Goal: Task Accomplishment & Management: Use online tool/utility

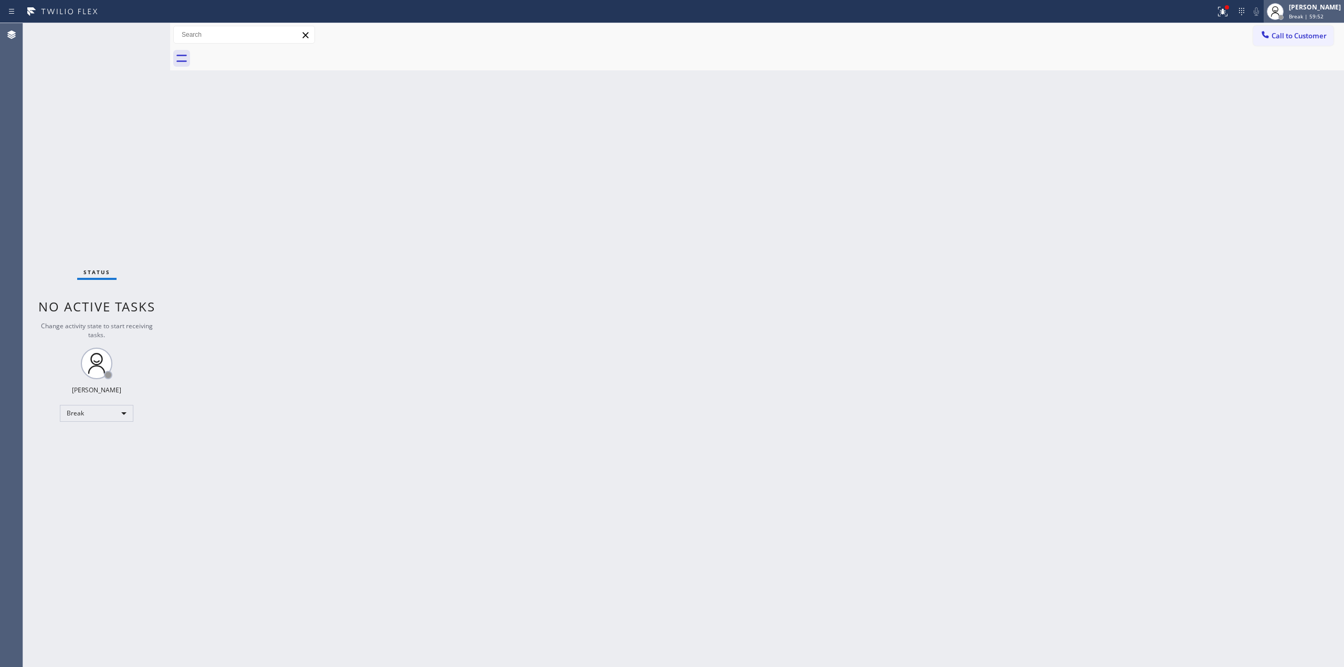
click at [1343, 9] on div "[PERSON_NAME] Break | 59:52" at bounding box center [1315, 11] width 57 height 18
click at [1290, 67] on button "Unavailable" at bounding box center [1291, 69] width 105 height 14
click at [1301, 41] on button "Call to Customer" at bounding box center [1293, 36] width 80 height 20
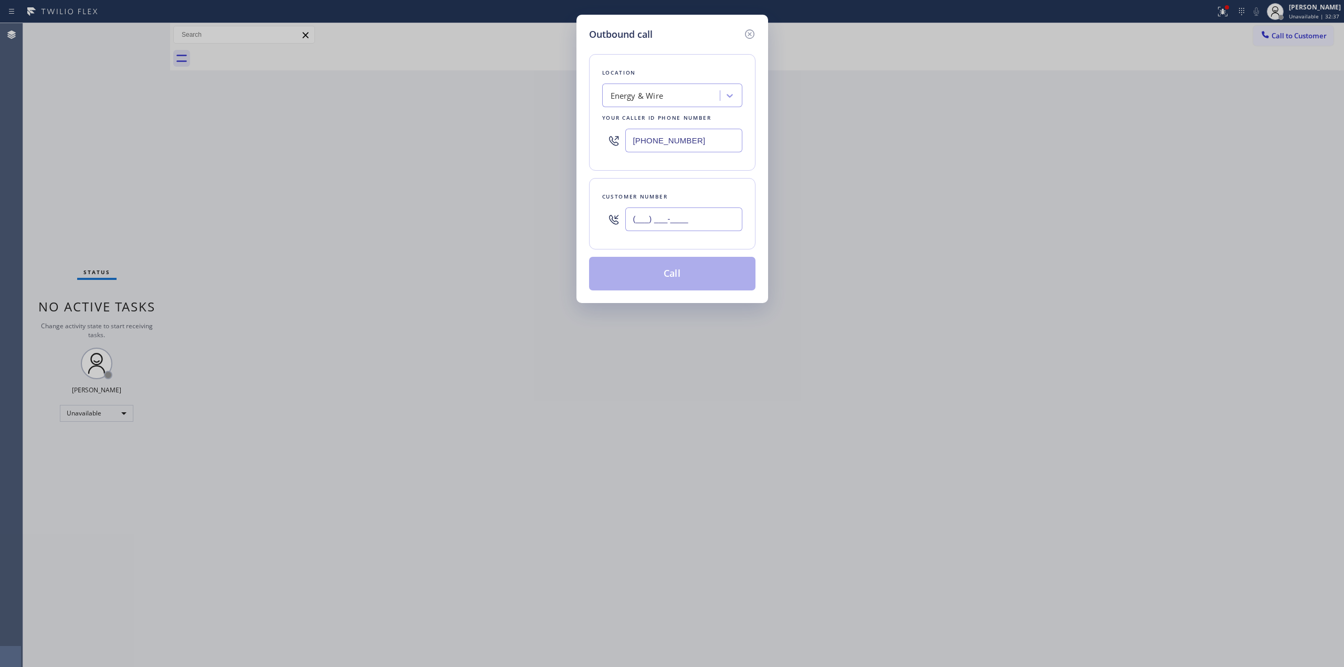
click at [635, 219] on input "(___) ___-____" at bounding box center [683, 219] width 117 height 24
paste input "310) 384-3299"
type input "[PHONE_NUMBER]"
drag, startPoint x: 719, startPoint y: 133, endPoint x: 556, endPoint y: 131, distance: 163.3
click at [557, 132] on div "Outbound call Location Energy & Wire Your caller id phone number [PHONE_NUMBER]…" at bounding box center [672, 333] width 1344 height 667
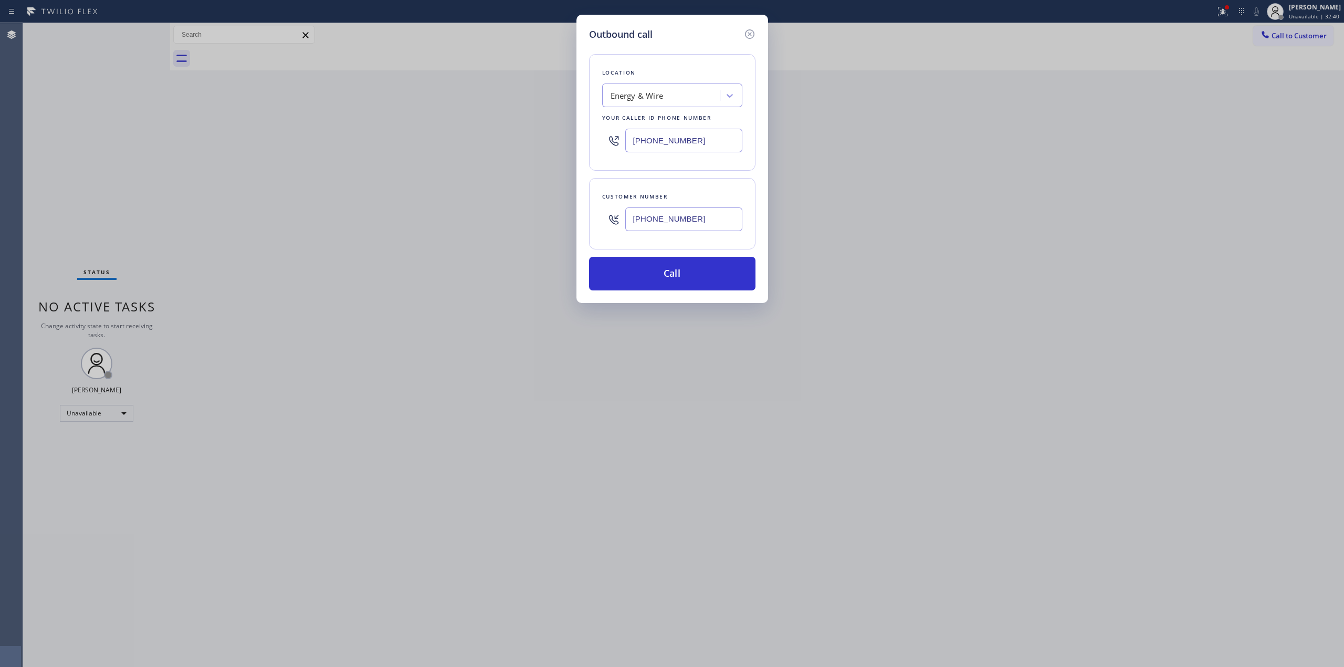
paste input "50) 229-6946"
type input "[PHONE_NUMBER]"
click at [660, 282] on button "Call" at bounding box center [672, 274] width 166 height 34
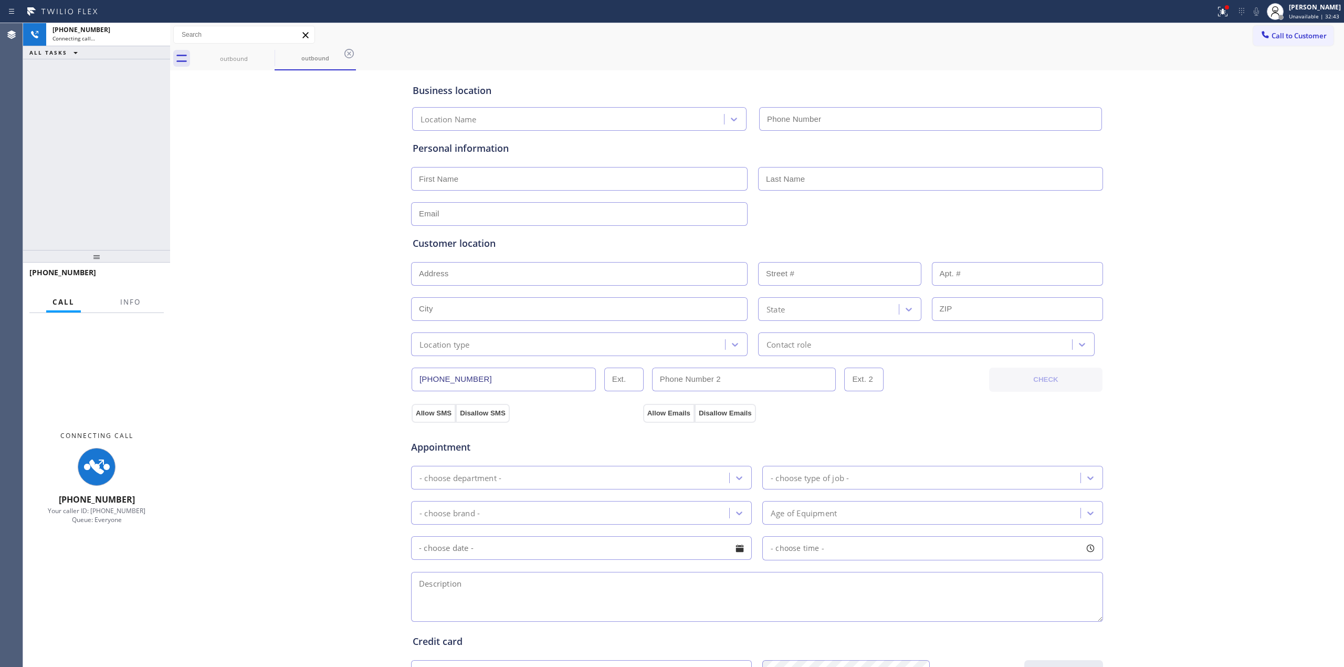
type input "[PHONE_NUMBER]"
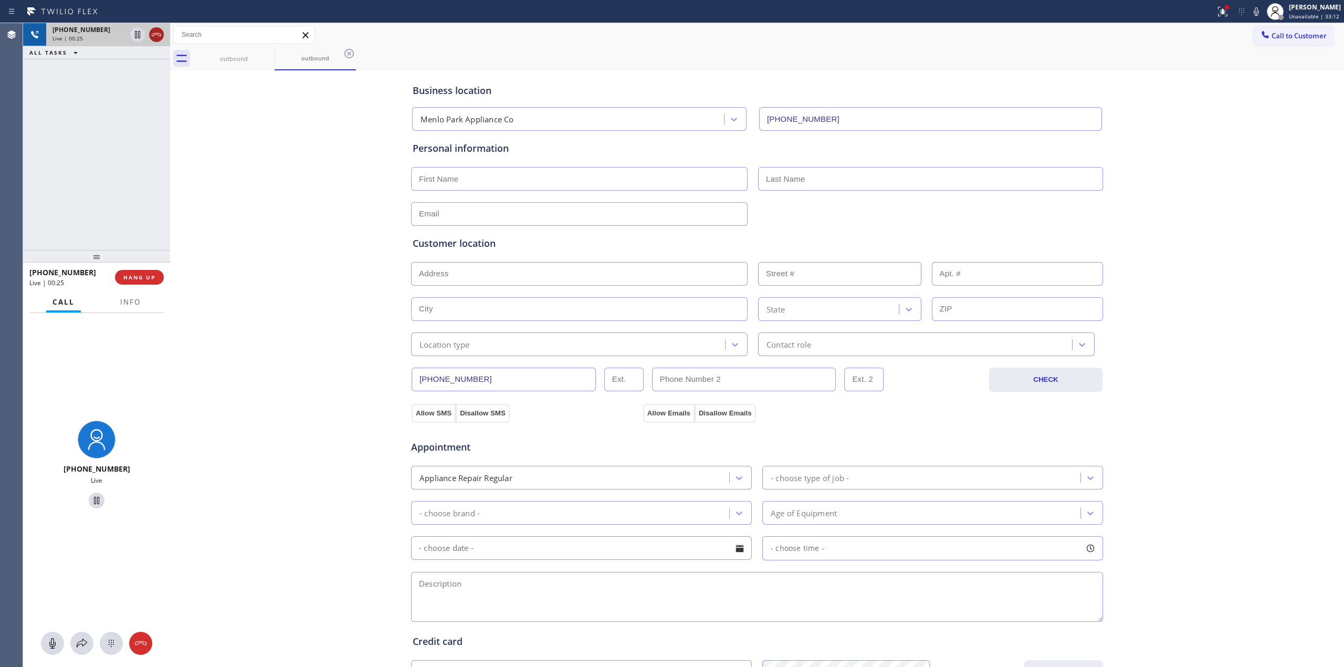
click at [158, 34] on icon at bounding box center [156, 34] width 9 height 3
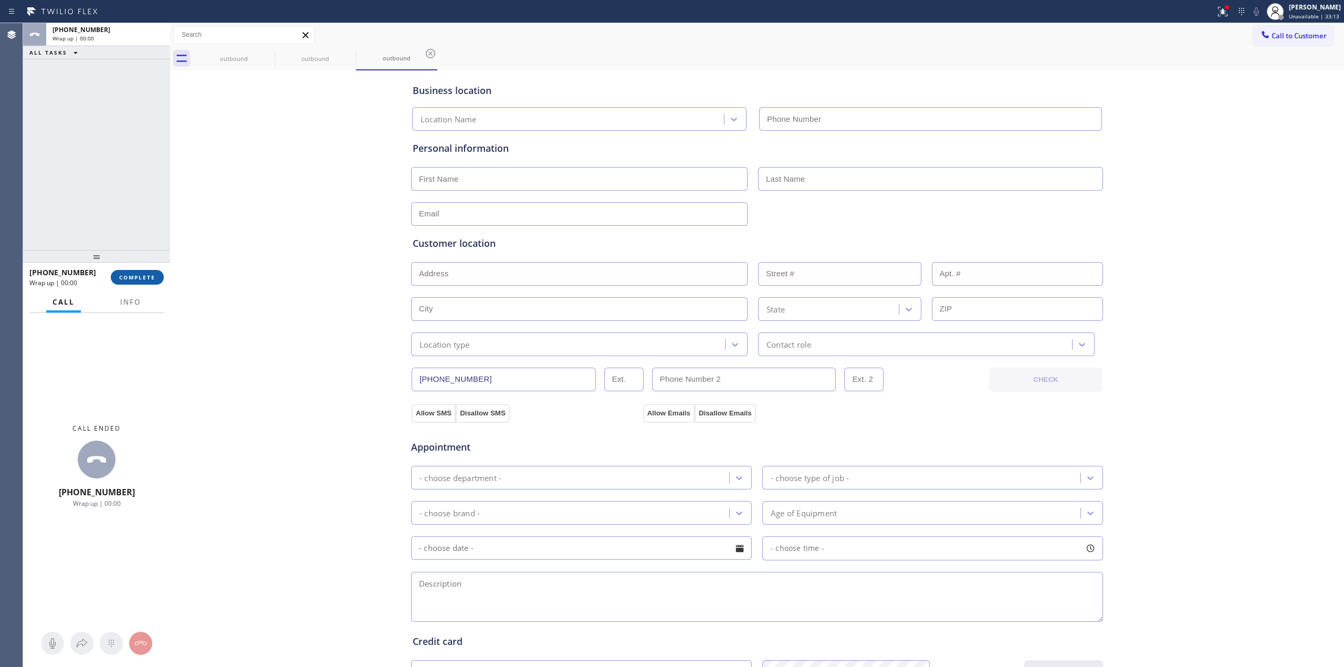
click at [141, 270] on button "COMPLETE" at bounding box center [137, 277] width 53 height 15
type input "[PHONE_NUMBER]"
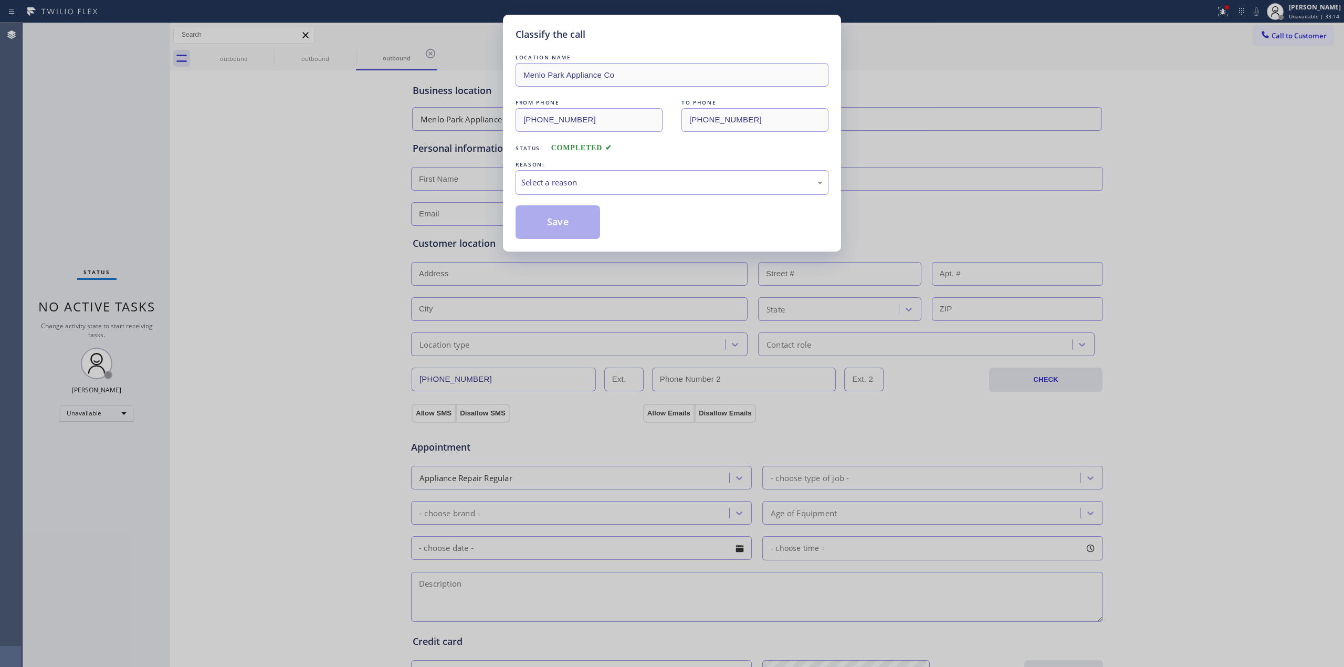
drag, startPoint x: 785, startPoint y: 187, endPoint x: 757, endPoint y: 193, distance: 29.0
click at [782, 187] on div "Select a reason" at bounding box center [671, 182] width 301 height 12
click at [569, 206] on button "Save" at bounding box center [558, 222] width 85 height 34
click at [276, 53] on div "Classify the call LOCATION NAME [GEOGRAPHIC_DATA] Appliance Co FROM PHONE [PHON…" at bounding box center [672, 333] width 1344 height 667
click at [269, 57] on div "Classify the call LOCATION NAME [GEOGRAPHIC_DATA] Appliance Co FROM PHONE [PHON…" at bounding box center [672, 333] width 1344 height 667
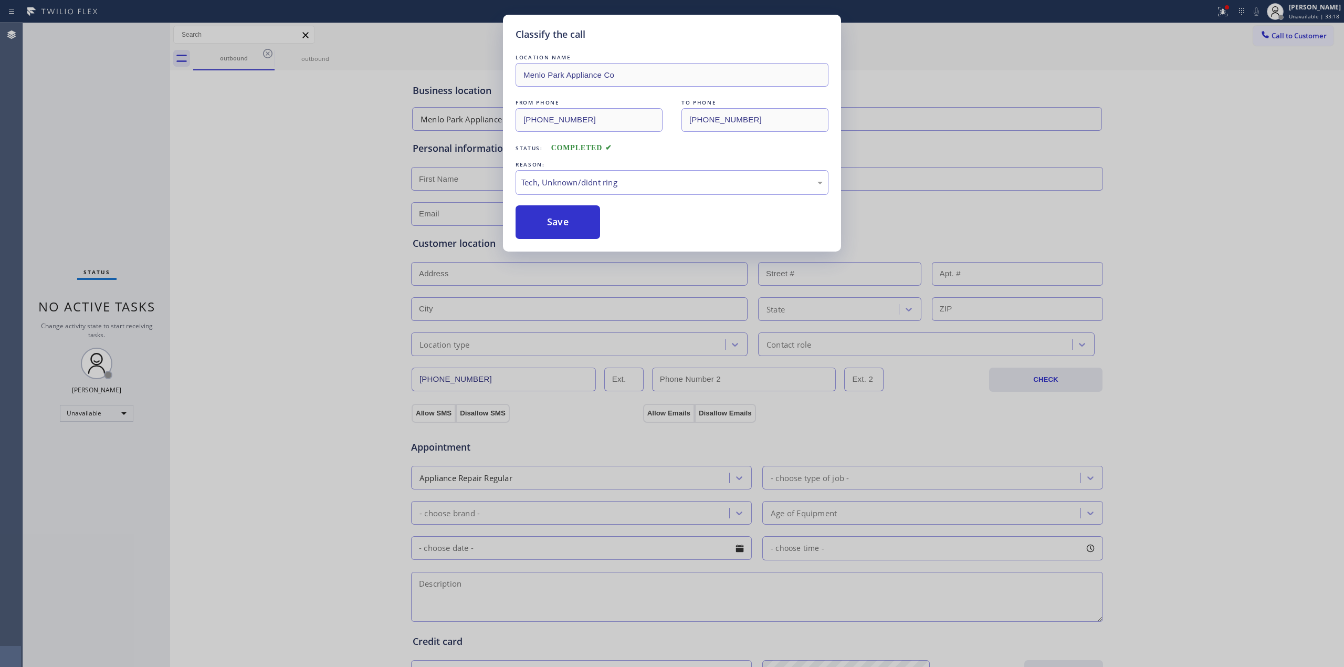
click at [269, 57] on div "outbound" at bounding box center [233, 59] width 81 height 24
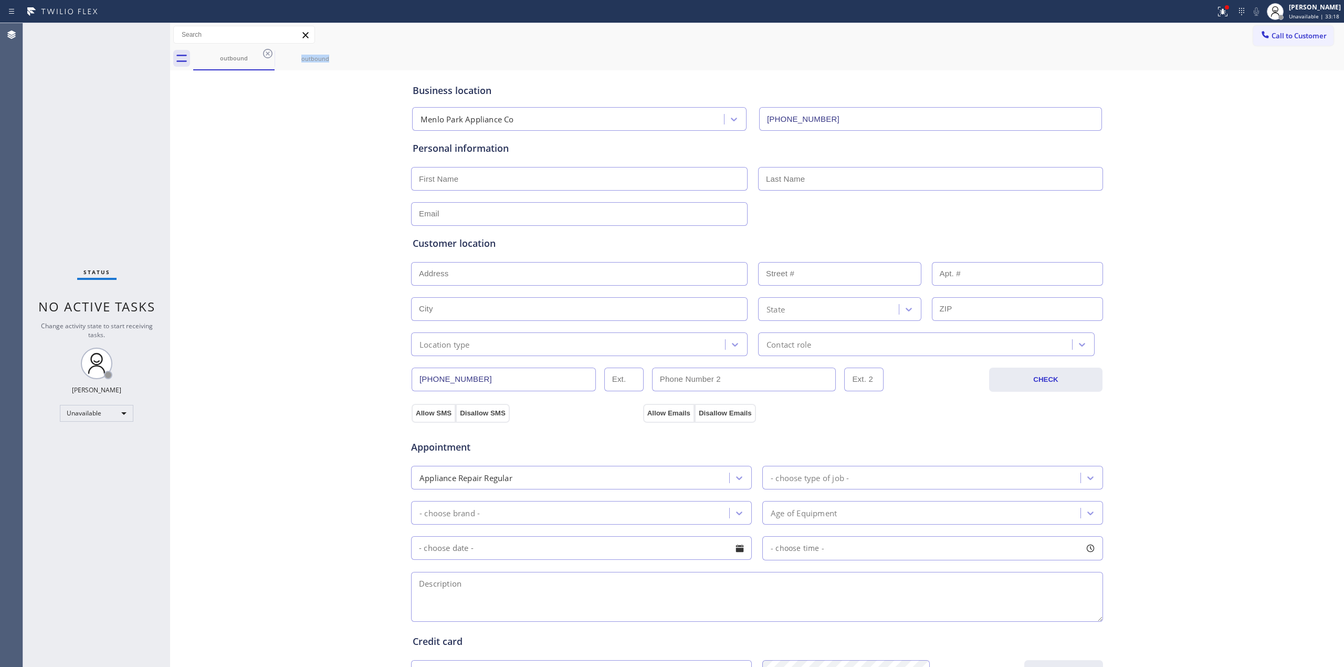
click at [269, 57] on icon at bounding box center [267, 53] width 13 height 13
click at [0, 0] on icon at bounding box center [0, 0] width 0 height 0
click at [269, 57] on div "outbound outbound" at bounding box center [768, 59] width 1151 height 24
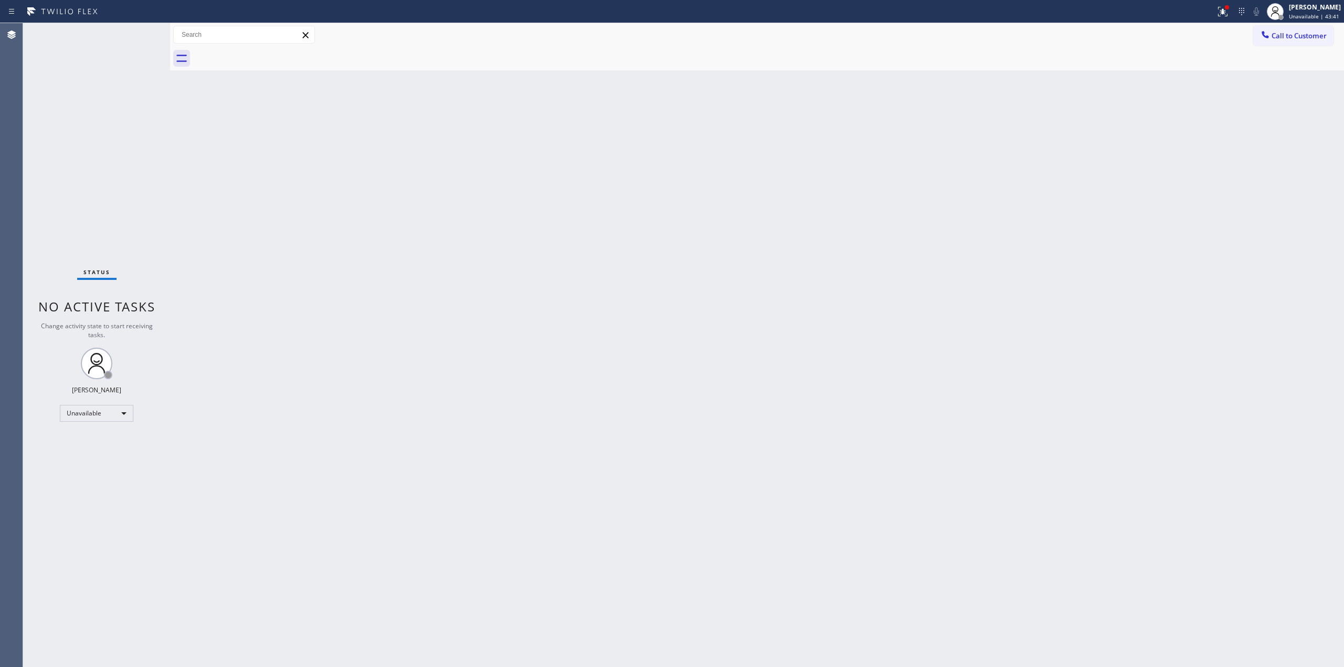
click at [568, 265] on div "Back to Dashboard Change Sender ID Customers Technicians Select a contact Outbo…" at bounding box center [757, 345] width 1174 height 644
click at [1287, 32] on span "Call to Customer" at bounding box center [1299, 35] width 55 height 9
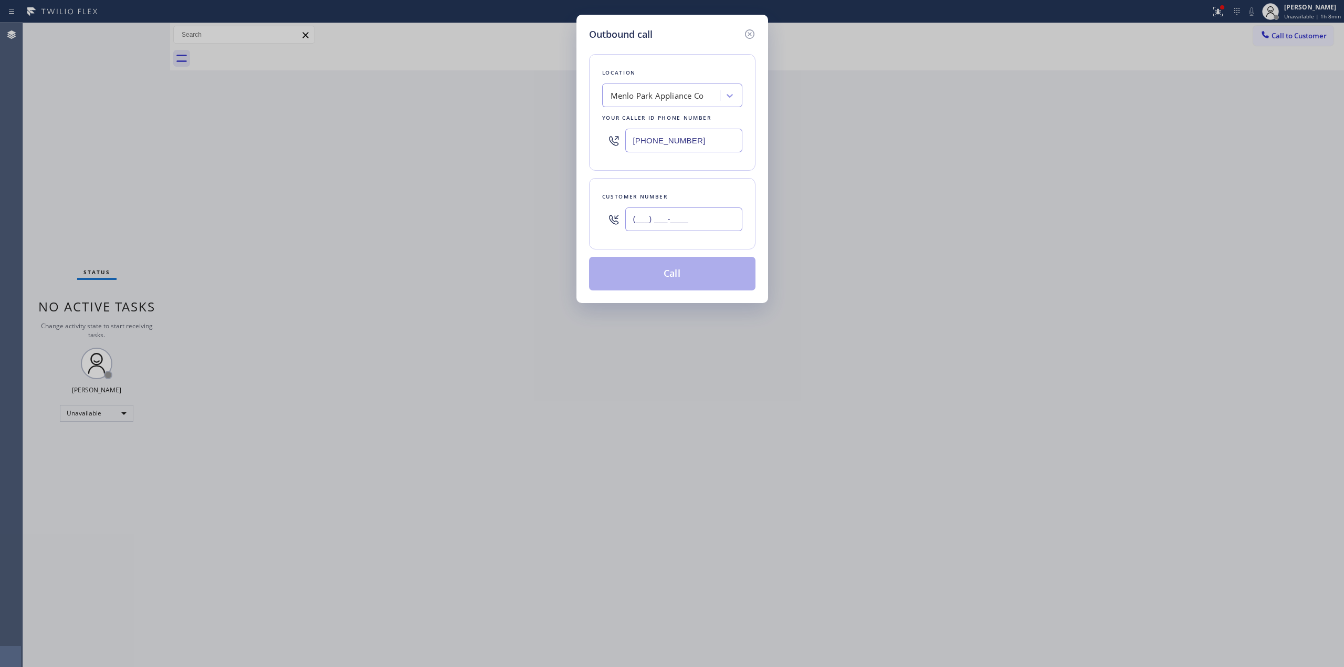
click at [699, 229] on input "(___) ___-____" at bounding box center [683, 219] width 117 height 24
paste input "310) 384-3299"
type input "[PHONE_NUMBER]"
drag, startPoint x: 722, startPoint y: 145, endPoint x: 536, endPoint y: 128, distance: 187.7
click at [571, 133] on div "Outbound call Location [GEOGRAPHIC_DATA] Appliance Co Your caller id phone numb…" at bounding box center [672, 333] width 1344 height 667
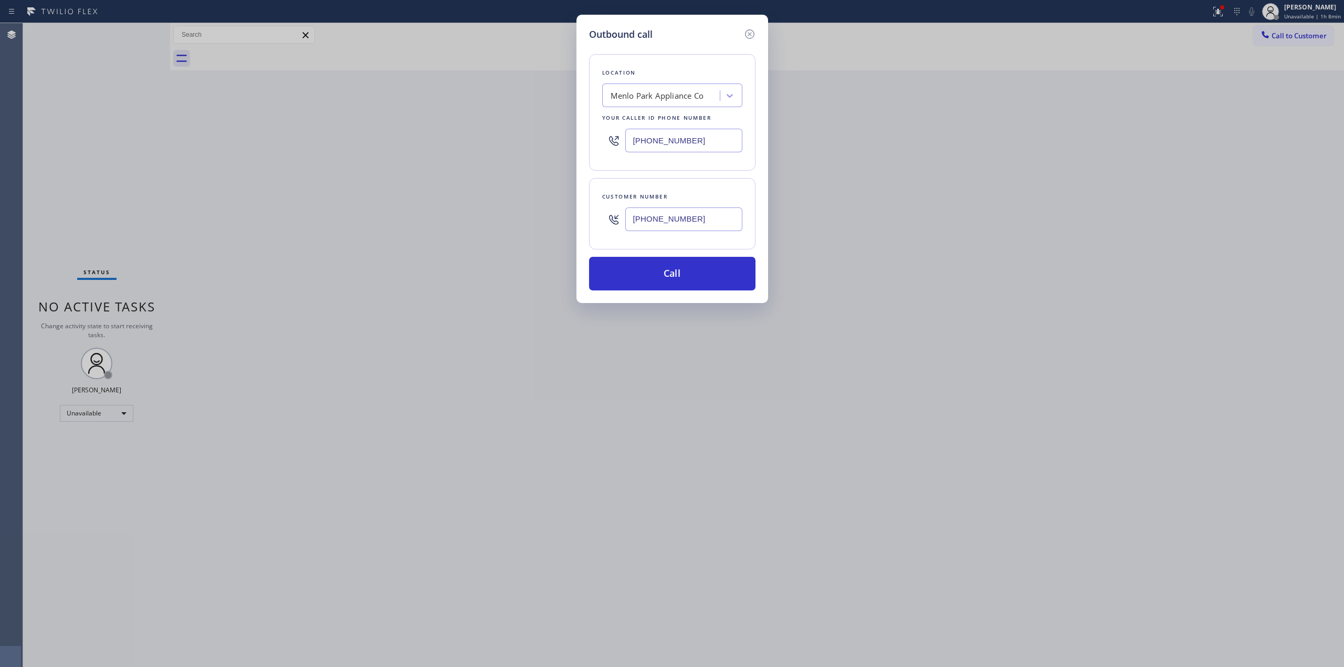
paste input "text"
type input "[PHONE_NUMBER]"
click at [692, 279] on button "Call" at bounding box center [672, 274] width 166 height 34
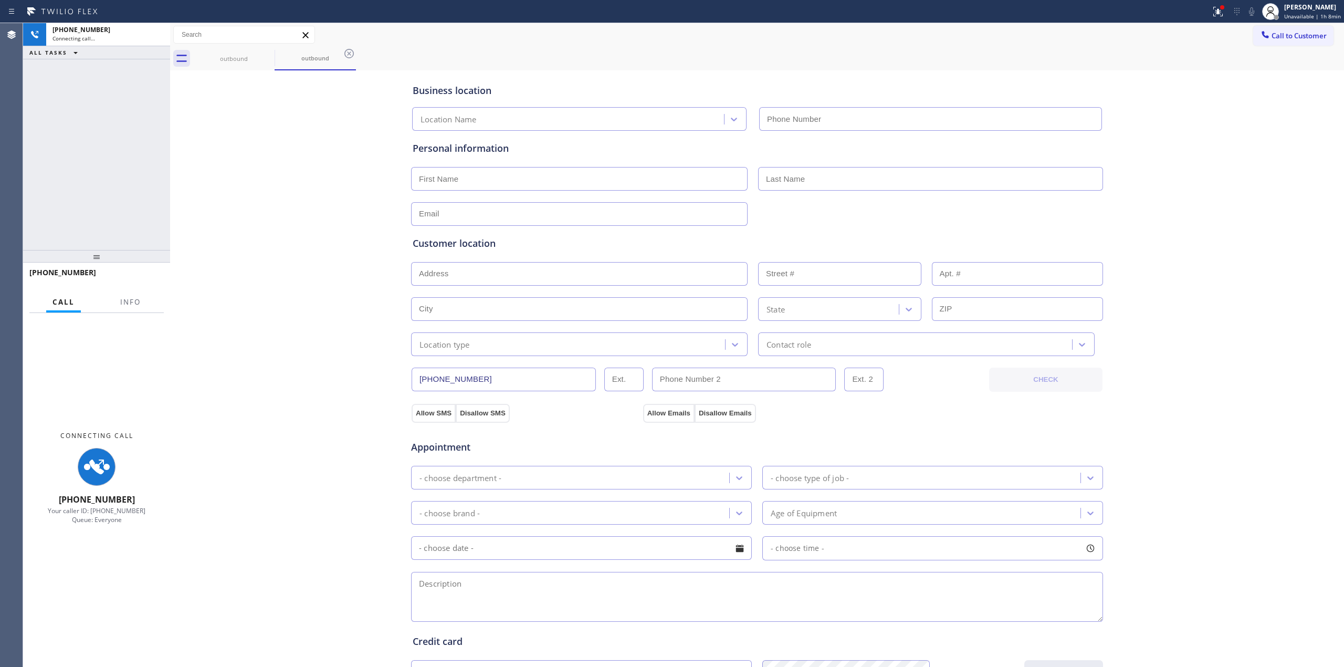
type input "[PHONE_NUMBER]"
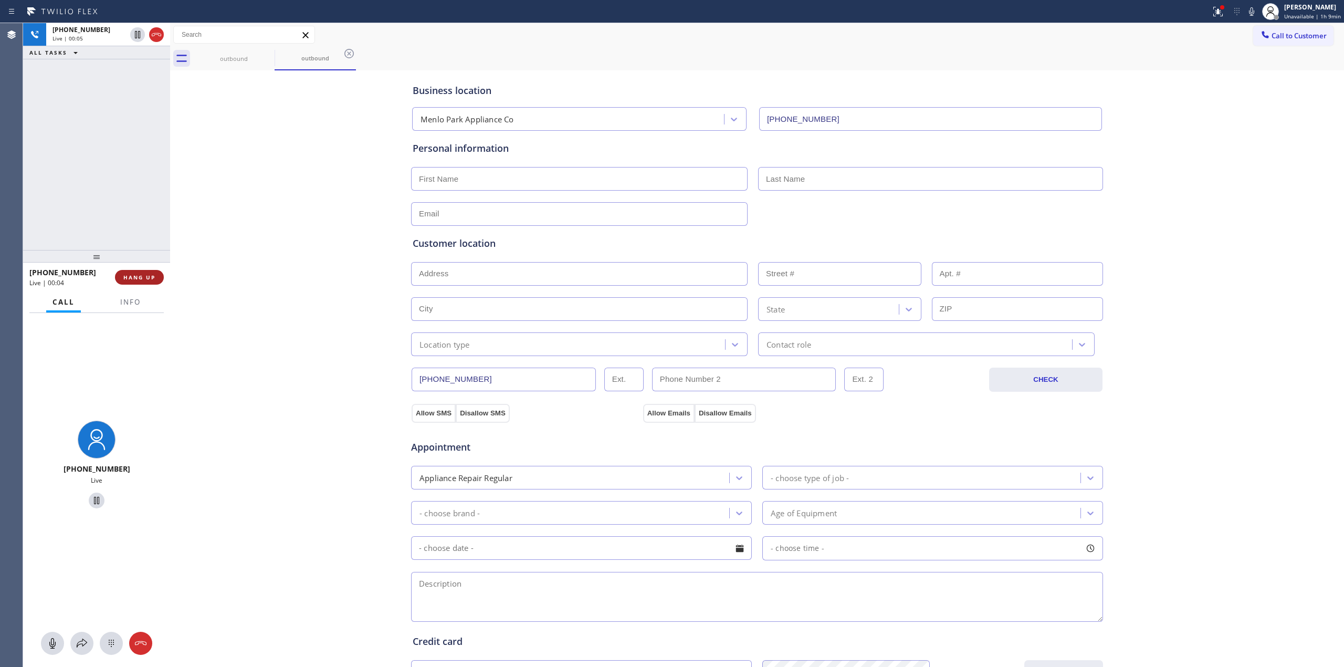
click at [145, 281] on button "HANG UP" at bounding box center [139, 277] width 49 height 15
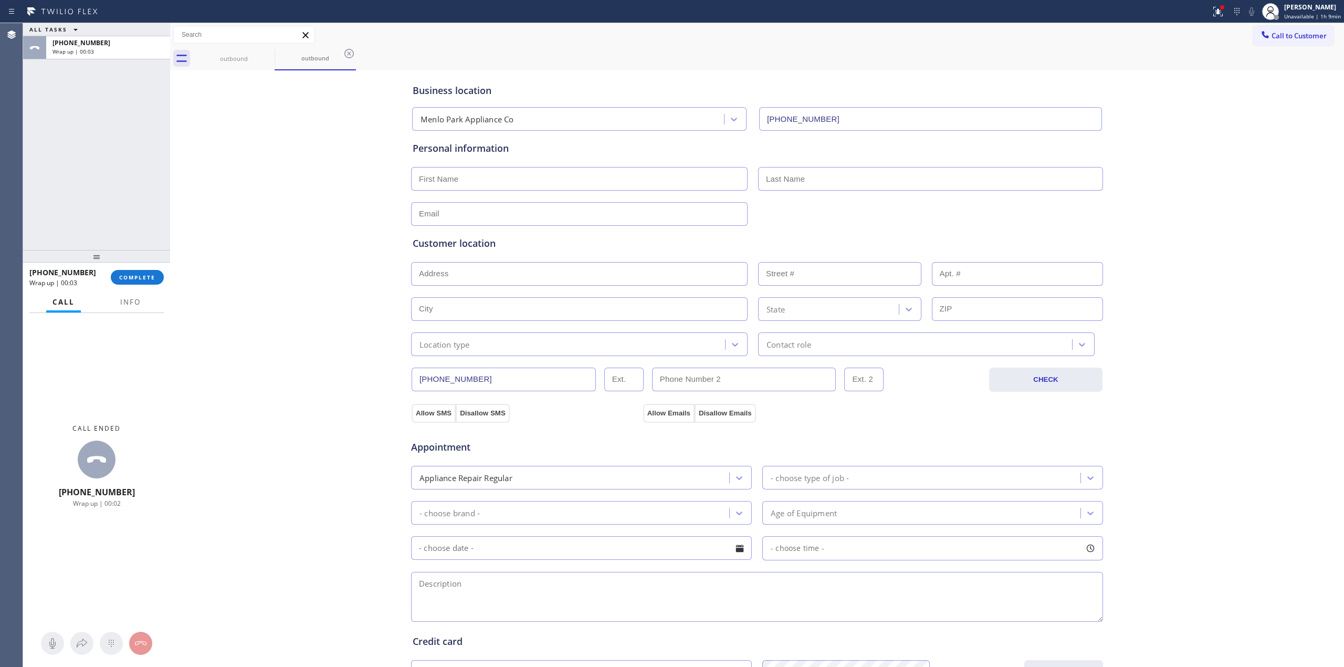
click at [269, 574] on div "Business location [GEOGRAPHIC_DATA] Appliance Co [PHONE_NUMBER] Personal inform…" at bounding box center [757, 431] width 1169 height 717
click at [141, 263] on div at bounding box center [96, 256] width 147 height 13
click at [141, 278] on span "COMPLETE" at bounding box center [137, 277] width 36 height 7
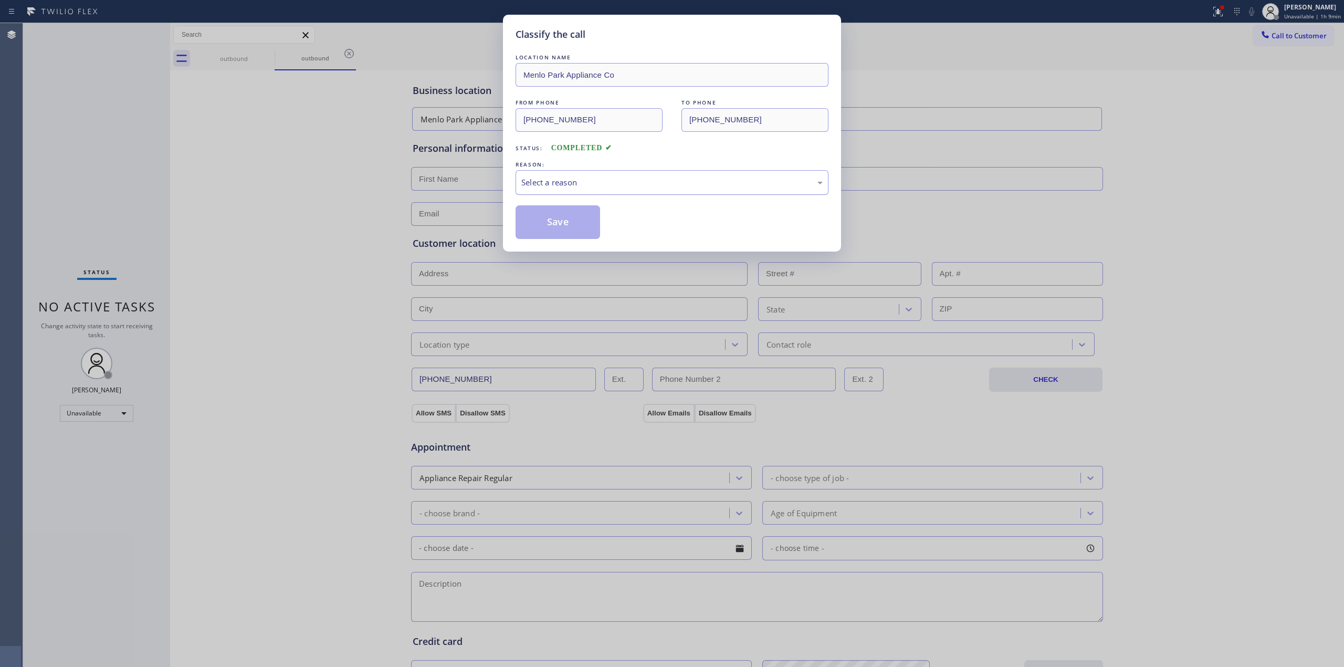
click at [710, 182] on div "Select a reason" at bounding box center [671, 182] width 301 height 12
click at [569, 218] on button "Save" at bounding box center [558, 222] width 85 height 34
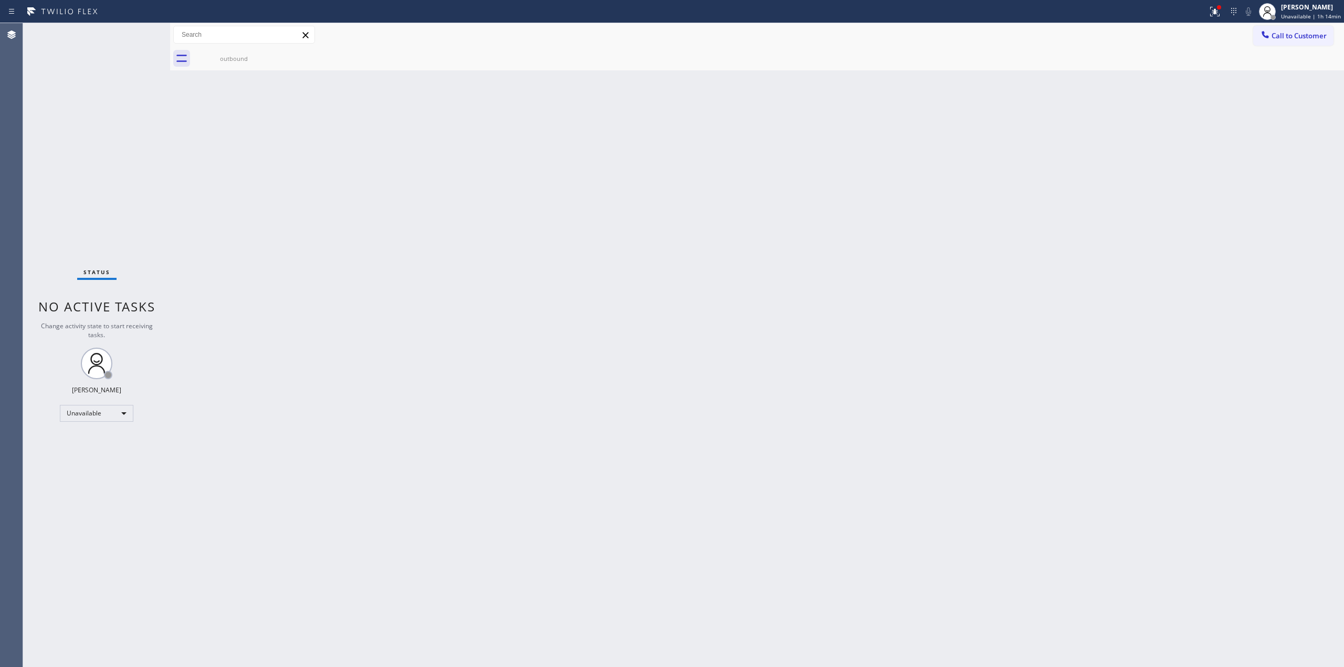
drag, startPoint x: 1229, startPoint y: 261, endPoint x: 1296, endPoint y: 173, distance: 110.9
click at [1229, 260] on div "Back to Dashboard Change Sender ID Customers Technicians Select a contact Outbo…" at bounding box center [757, 345] width 1174 height 644
click at [1326, 6] on div "[PERSON_NAME]" at bounding box center [1311, 7] width 60 height 9
click at [1270, 82] on button "Break" at bounding box center [1291, 83] width 105 height 14
click at [1192, 164] on div "Back to Dashboard Change Sender ID Customers Technicians Select a contact Outbo…" at bounding box center [757, 345] width 1174 height 644
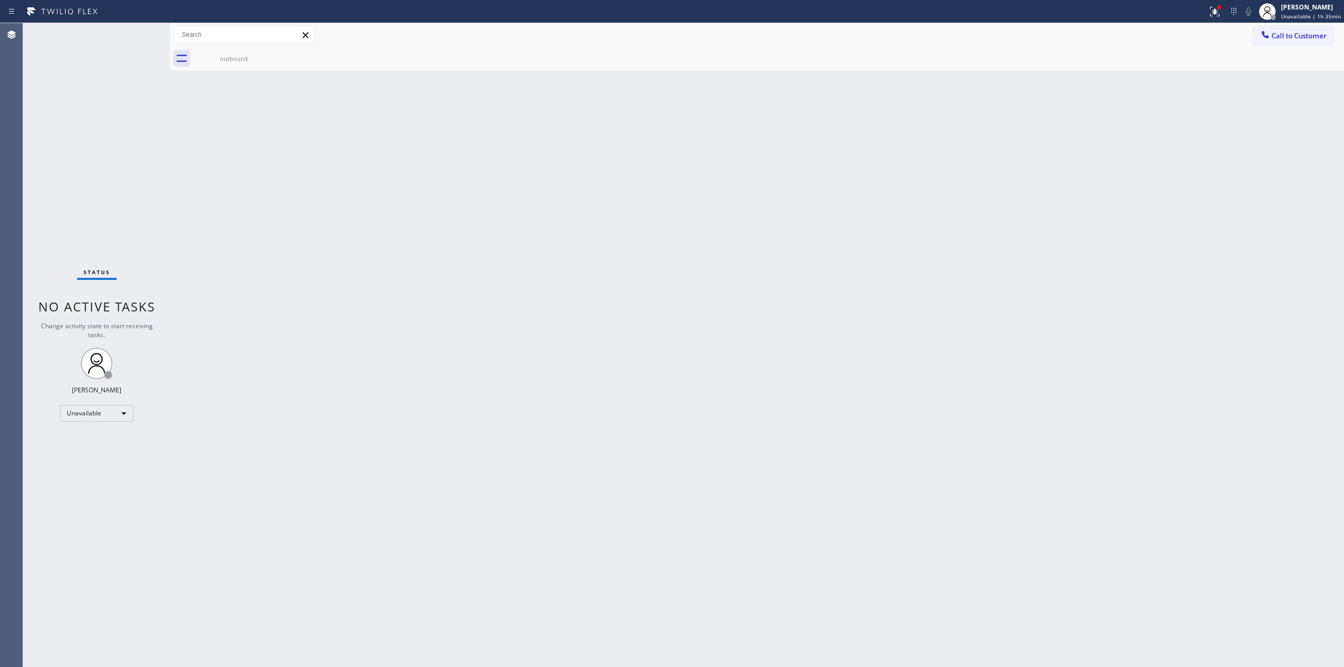
click at [1213, 231] on div "Back to Dashboard Change Sender ID Customers Technicians Select a contact Outbo…" at bounding box center [757, 345] width 1174 height 644
click at [1204, 126] on div "Back to Dashboard Change Sender ID Customers Technicians Select a contact Outbo…" at bounding box center [757, 345] width 1174 height 644
click at [743, 345] on div "Back to Dashboard Change Sender ID Customers Technicians Select a contact Outbo…" at bounding box center [757, 345] width 1174 height 644
click at [1297, 26] on button "Call to Customer" at bounding box center [1293, 36] width 80 height 20
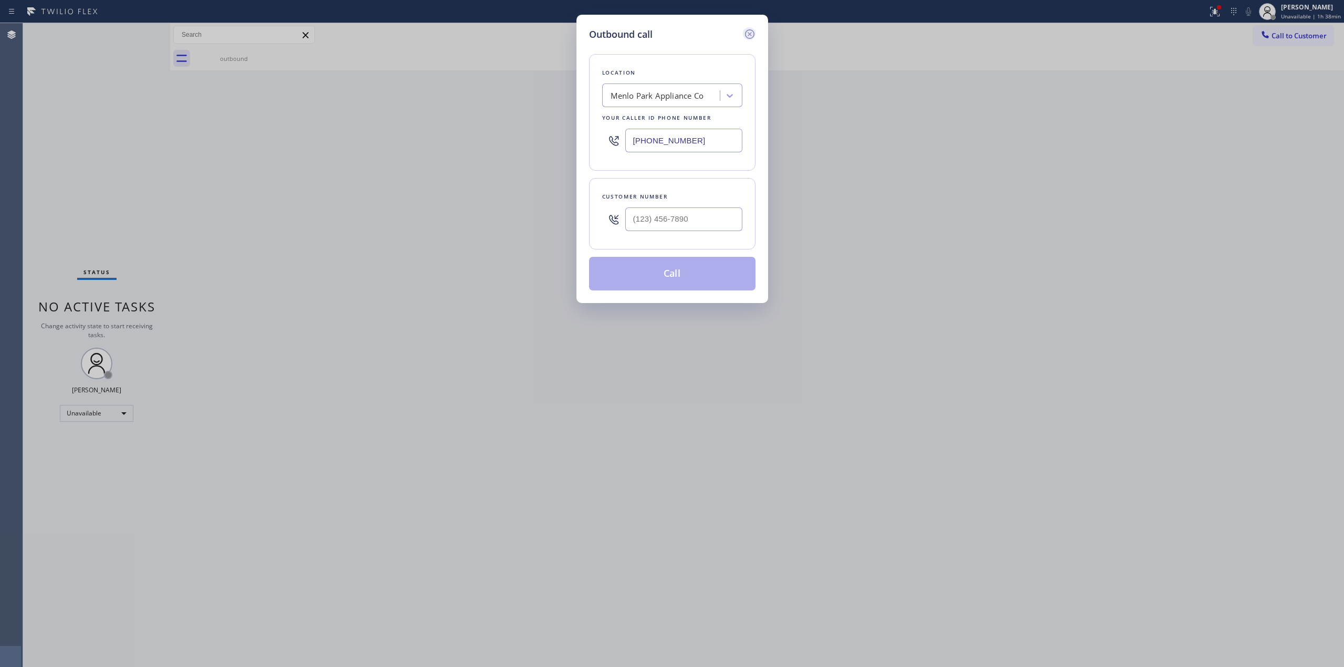
click at [750, 33] on icon at bounding box center [749, 33] width 9 height 9
